Goal: Information Seeking & Learning: Find specific page/section

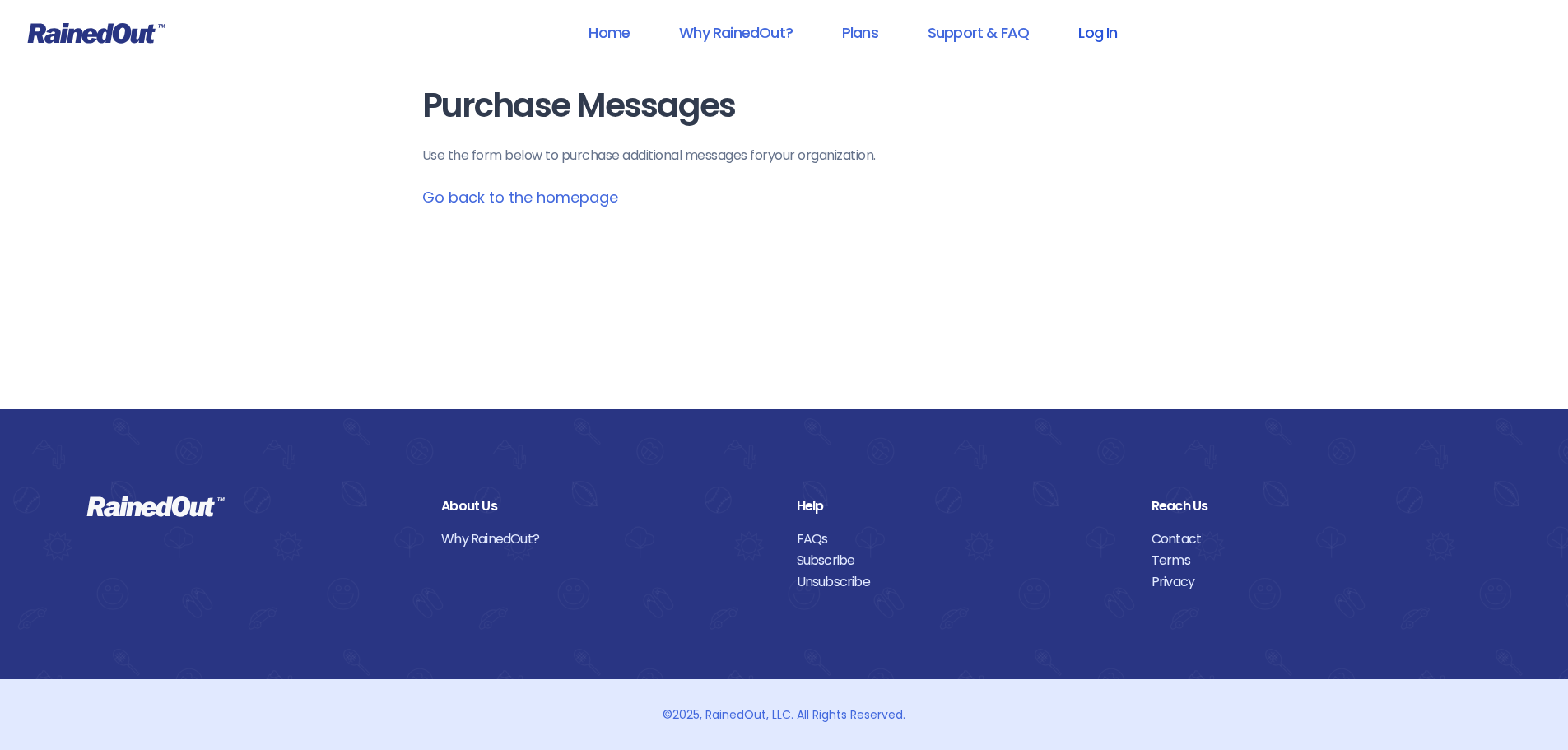
click at [1103, 26] on link "Log In" at bounding box center [1098, 32] width 81 height 37
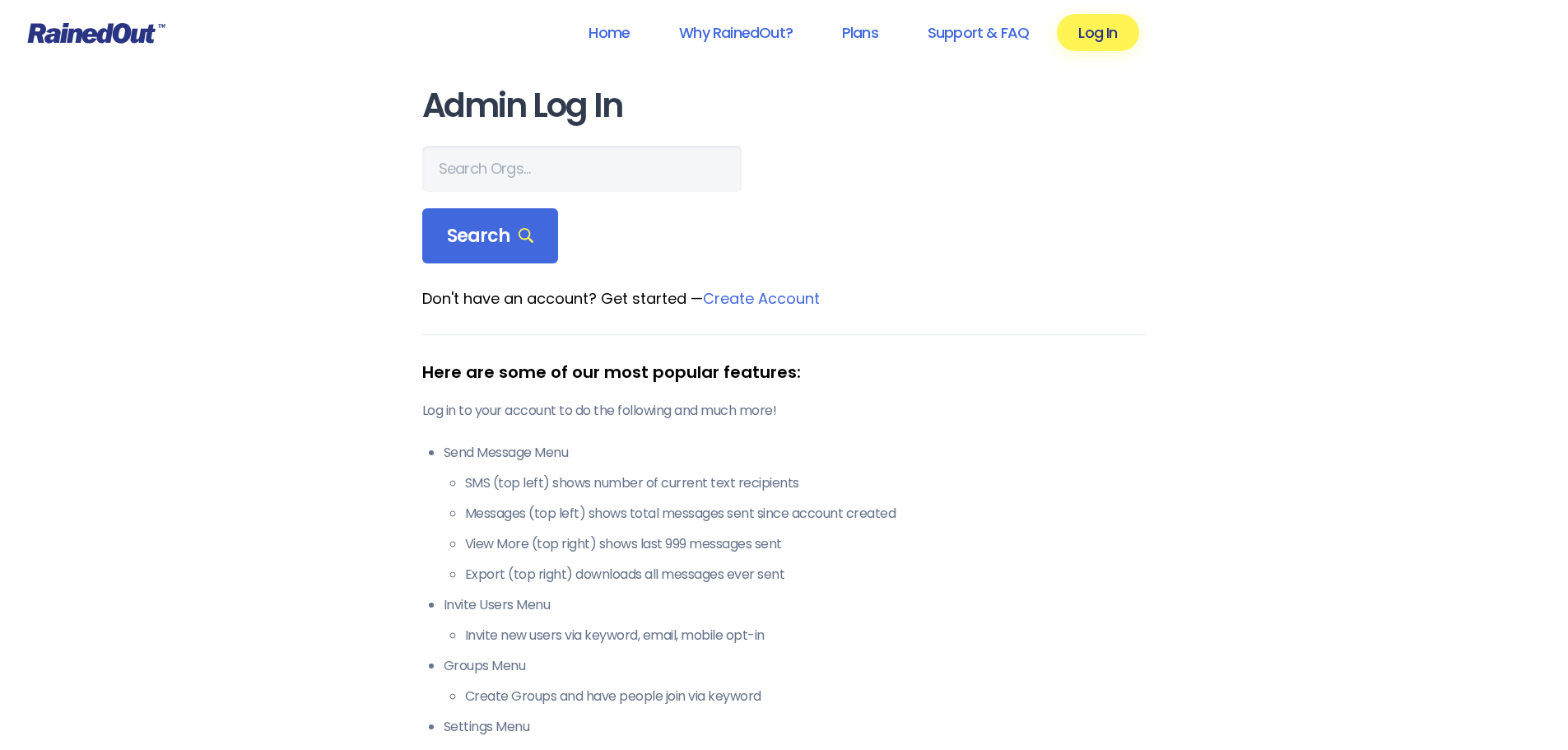
click at [764, 304] on link "Create Account" at bounding box center [761, 298] width 117 height 20
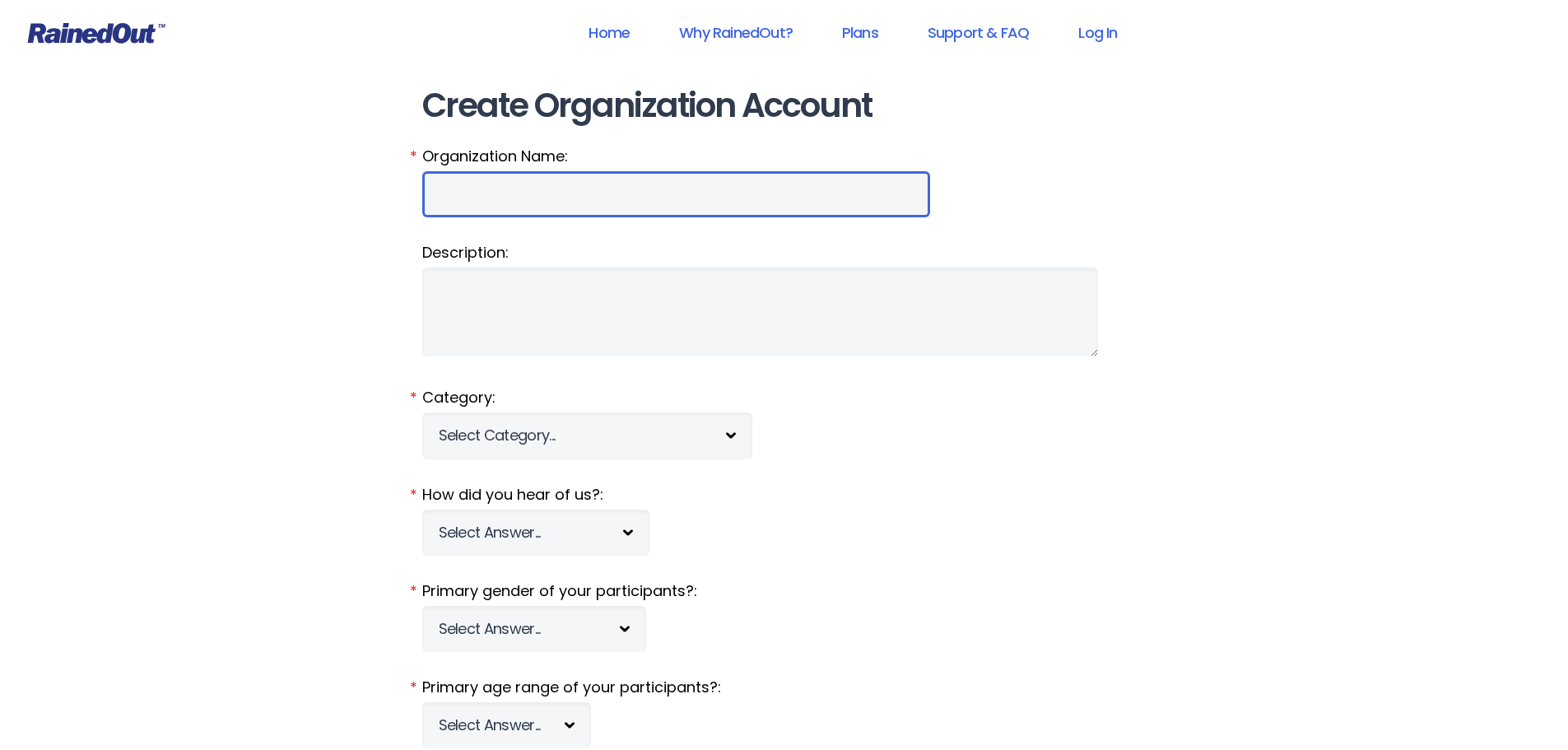
click at [478, 190] on input "Organization Name:" at bounding box center [676, 195] width 508 height 46
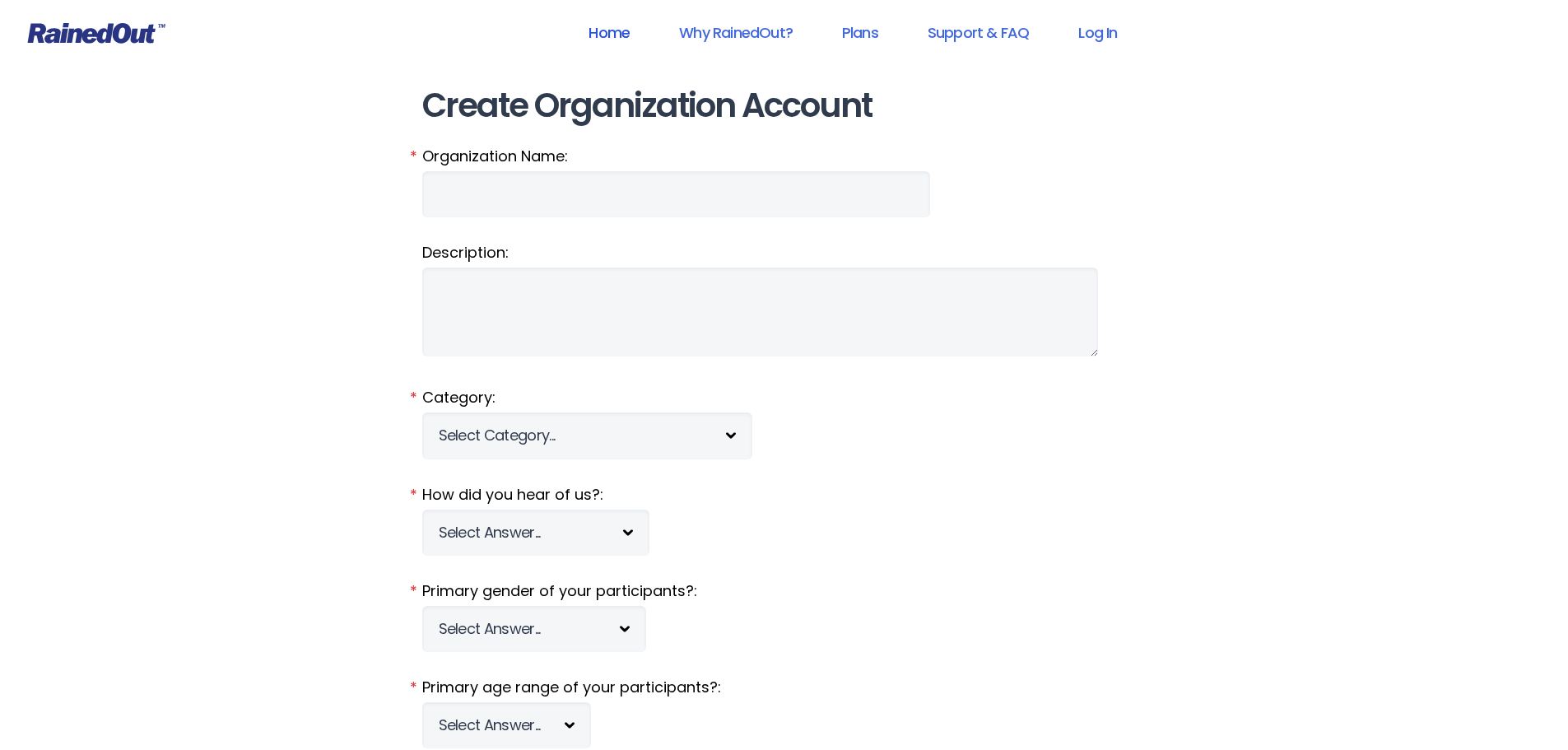
click at [638, 27] on link "Home" at bounding box center [609, 32] width 84 height 37
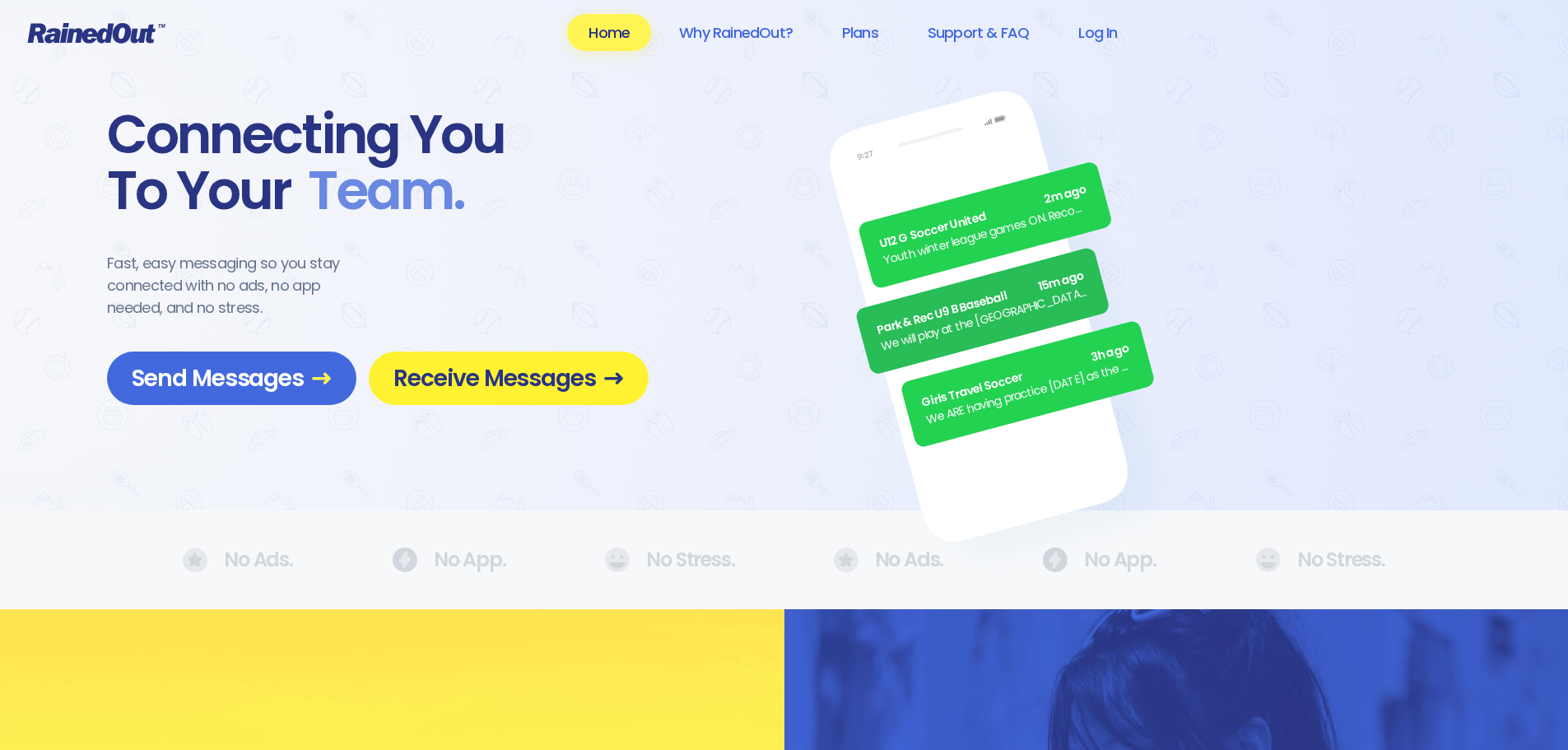
click at [489, 381] on span "Receive Messages" at bounding box center [508, 377] width 231 height 29
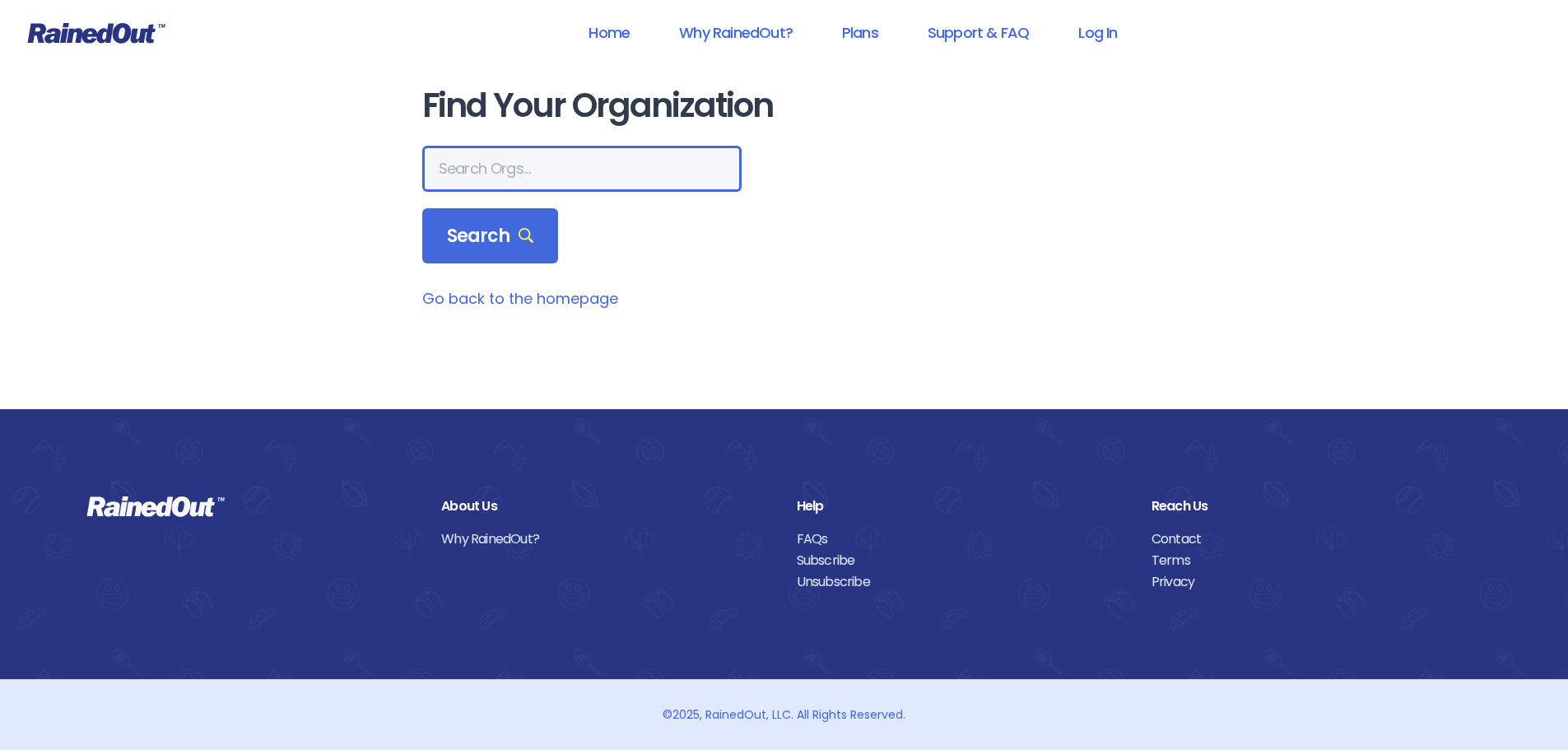
click at [552, 180] on input "text" at bounding box center [582, 169] width 319 height 46
type input "[GEOGRAPHIC_DATA]"
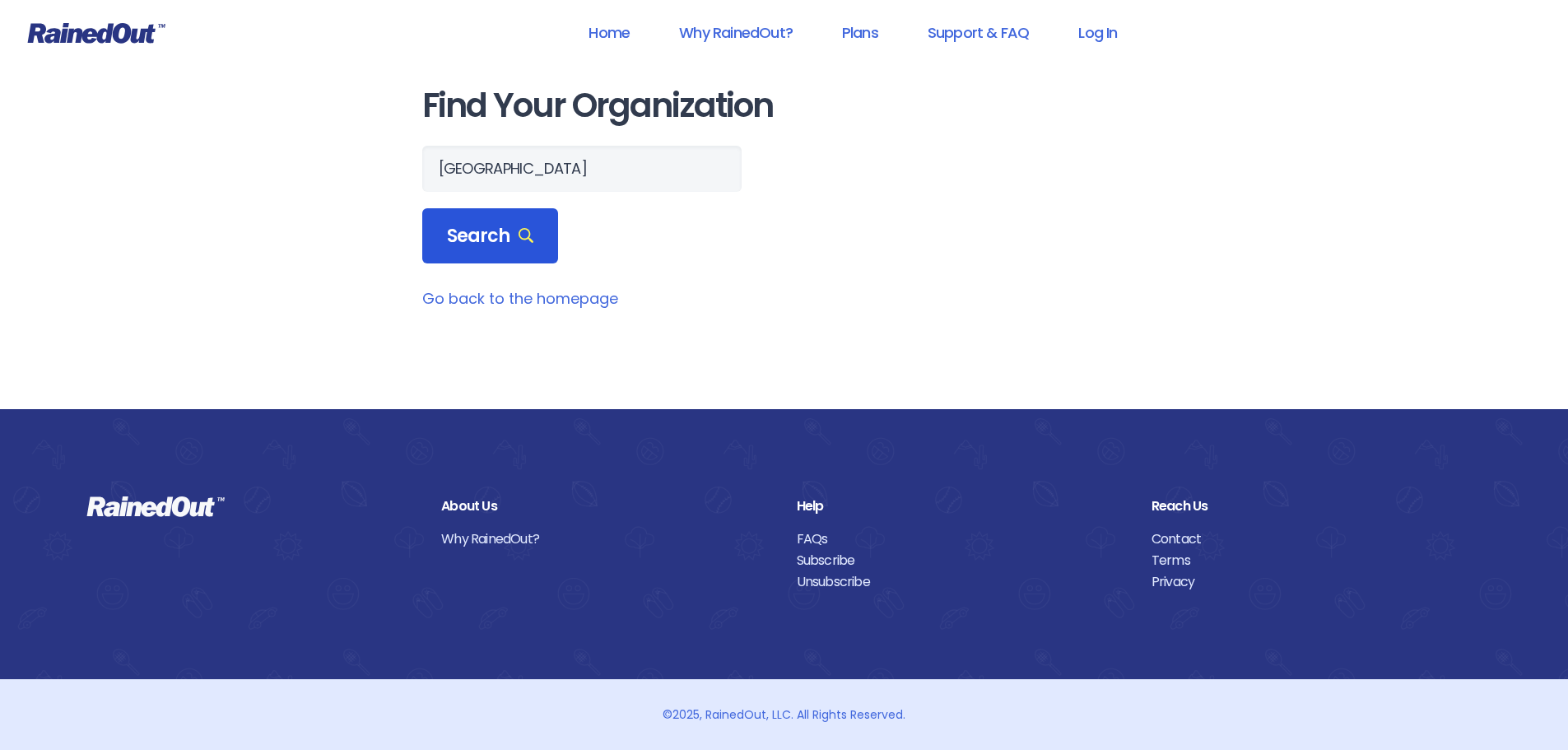
click at [529, 233] on icon at bounding box center [526, 235] width 16 height 16
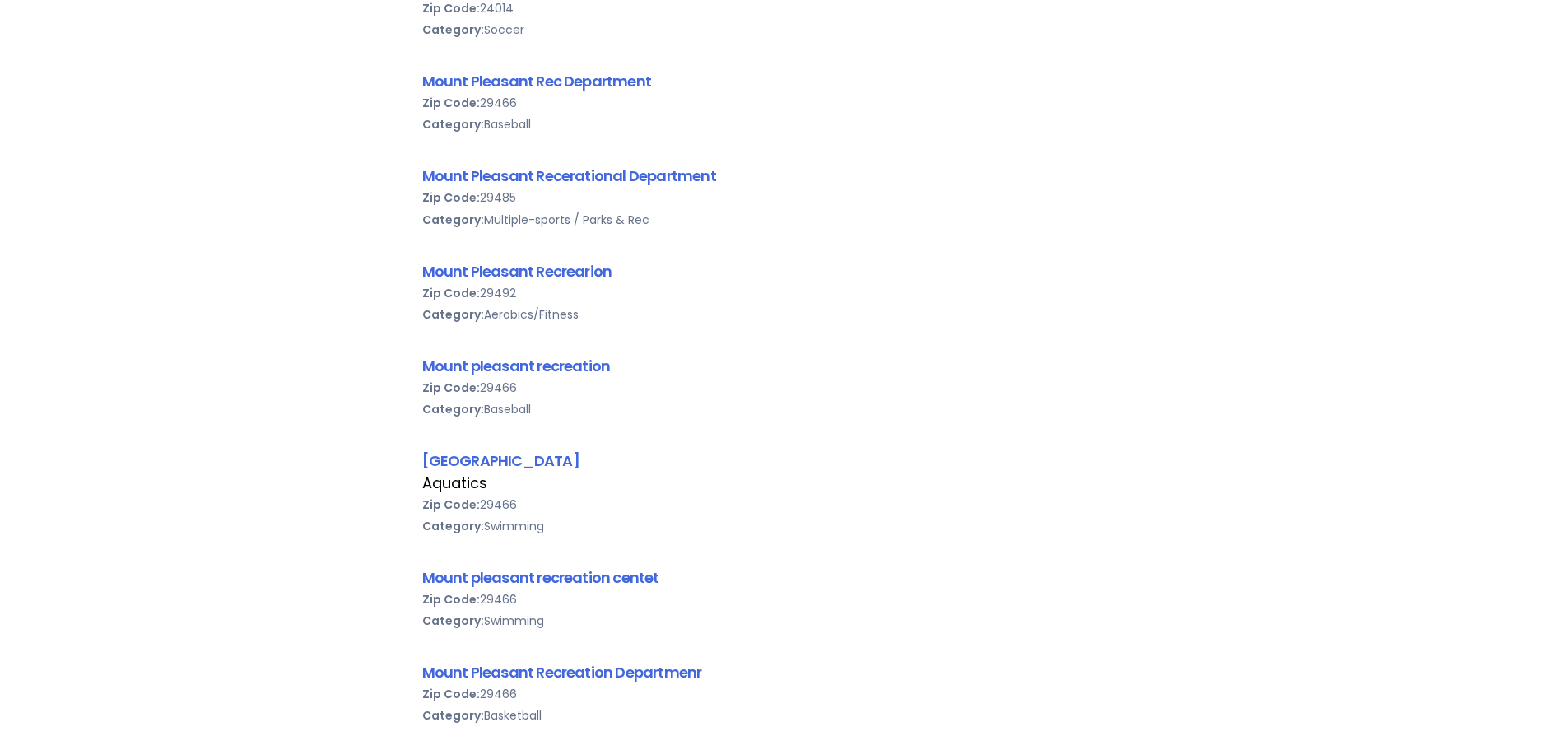
scroll to position [905, 0]
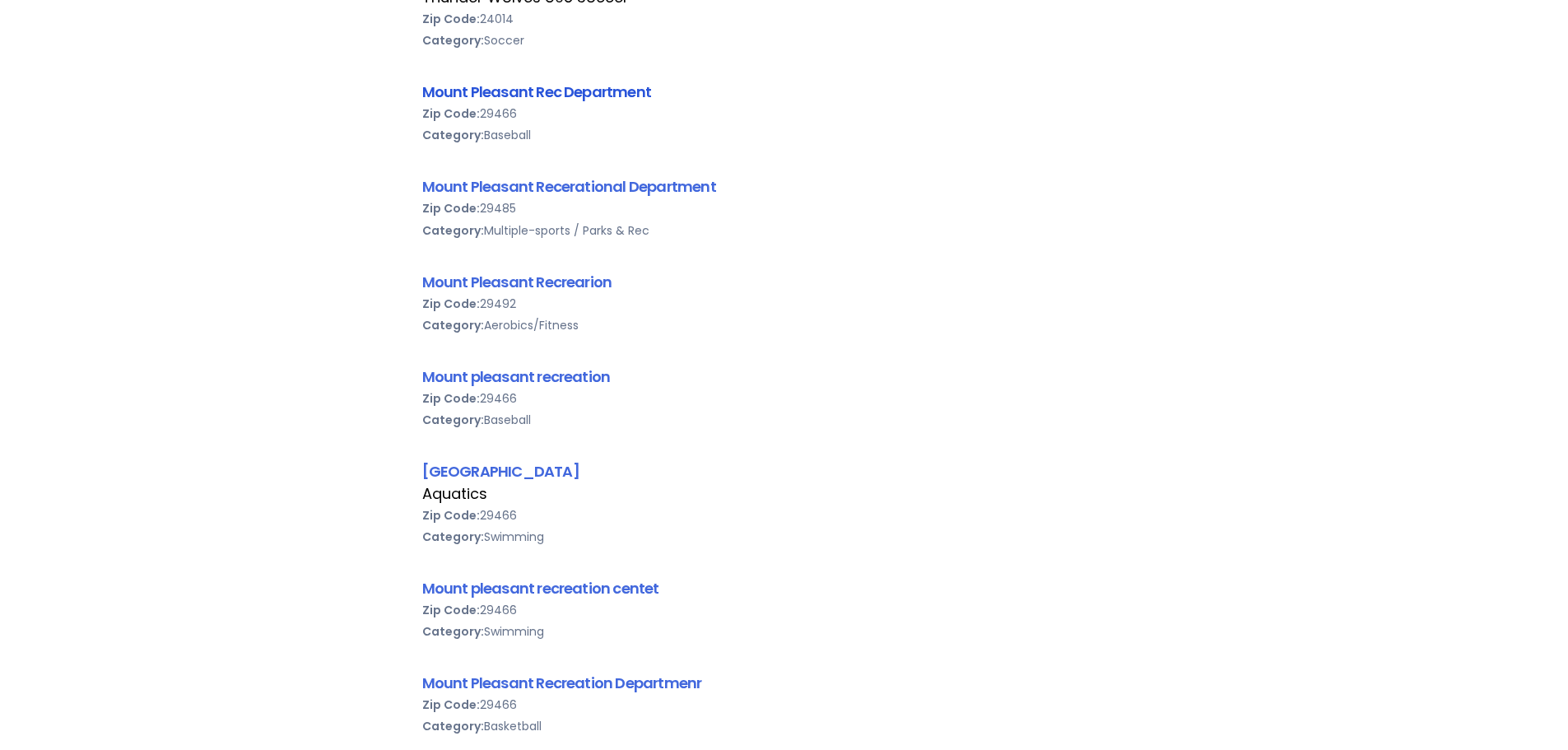
click at [564, 100] on link "Mount Pleasant Rec Department" at bounding box center [537, 91] width 230 height 20
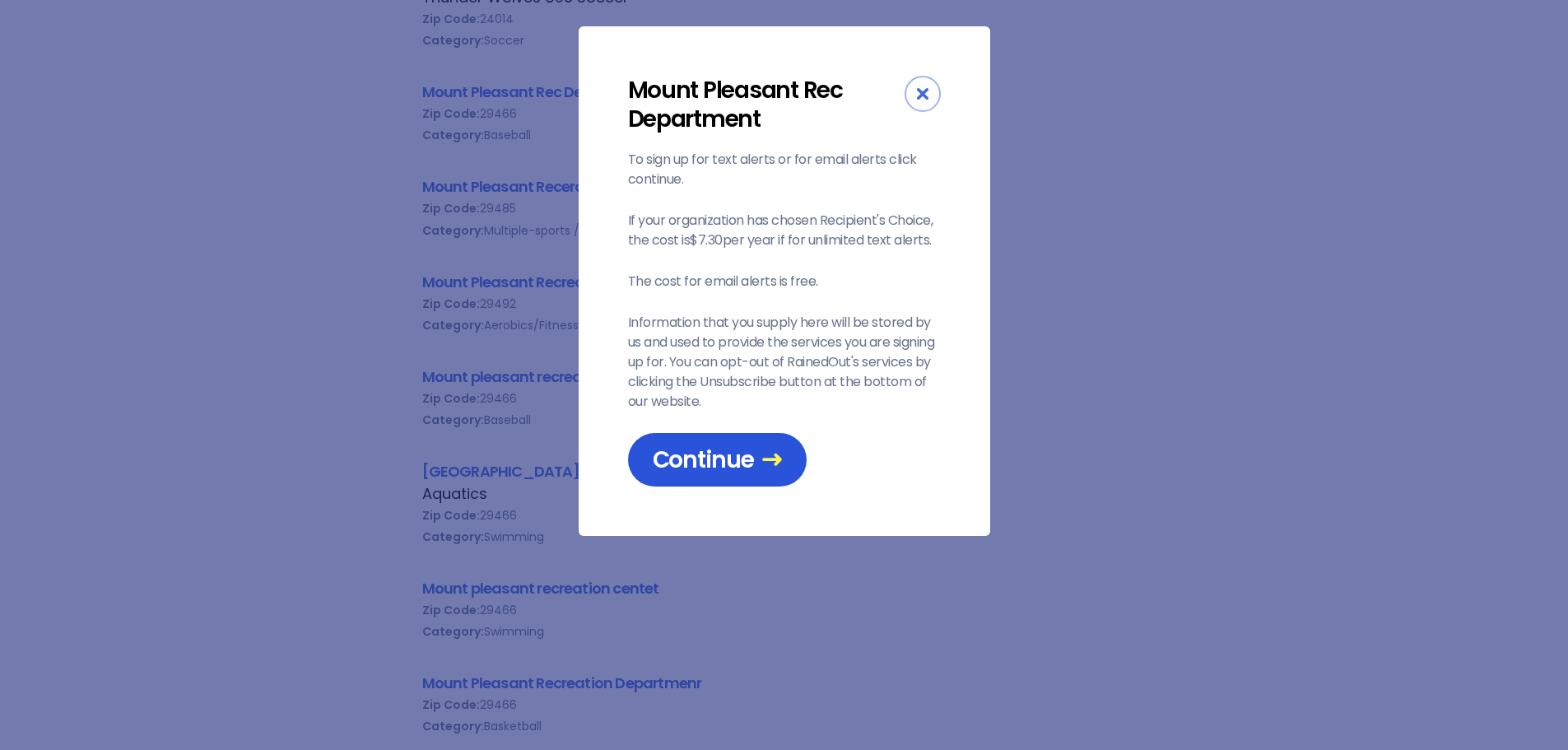
click at [744, 467] on span "Continue" at bounding box center [718, 459] width 129 height 29
